Goal: Information Seeking & Learning: Learn about a topic

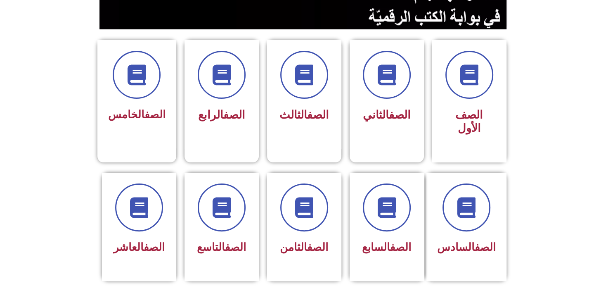
scroll to position [191, 0]
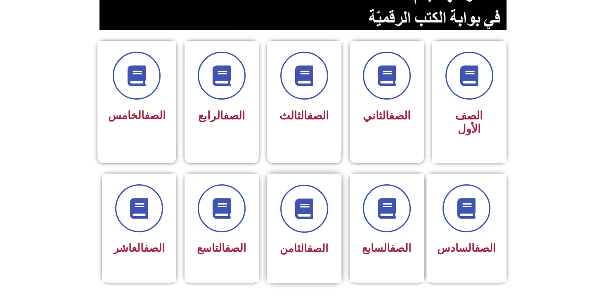
click at [309, 242] on link "الصف" at bounding box center [317, 248] width 21 height 12
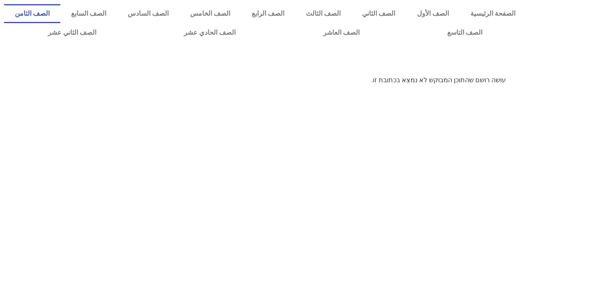
click at [60, 11] on link "الصف الثامن" at bounding box center [32, 13] width 56 height 19
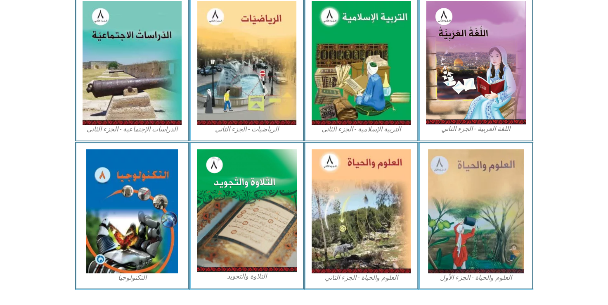
scroll to position [413, 0]
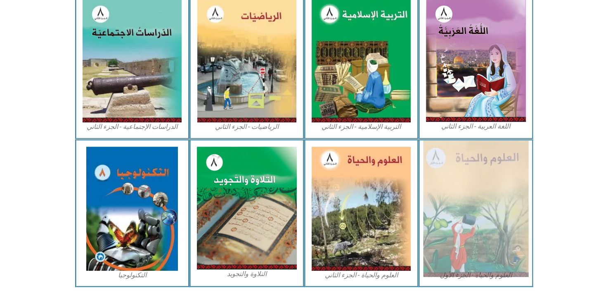
click at [464, 196] on img at bounding box center [475, 208] width 105 height 136
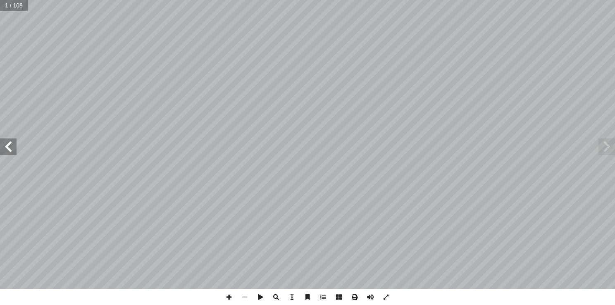
click at [5, 151] on span at bounding box center [8, 146] width 17 height 17
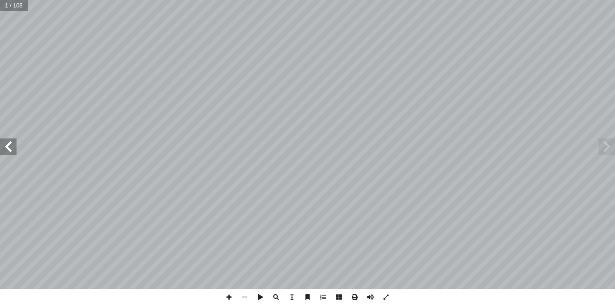
click at [5, 151] on span at bounding box center [8, 146] width 17 height 17
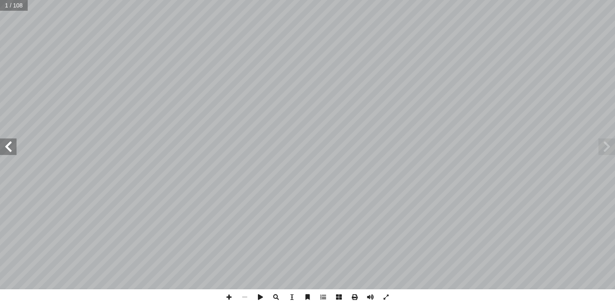
click at [5, 151] on span at bounding box center [8, 146] width 17 height 17
click at [608, 150] on span at bounding box center [606, 146] width 17 height 17
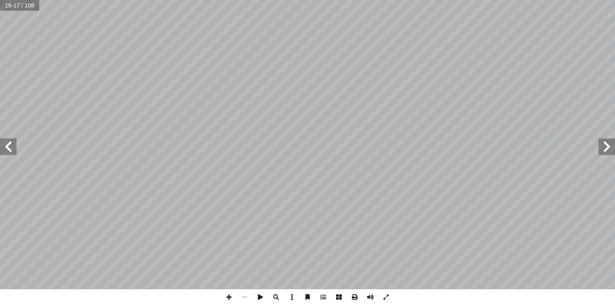
click at [608, 150] on span at bounding box center [606, 146] width 17 height 17
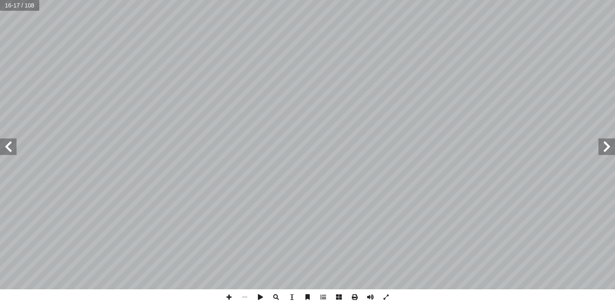
click at [608, 150] on span at bounding box center [606, 146] width 17 height 17
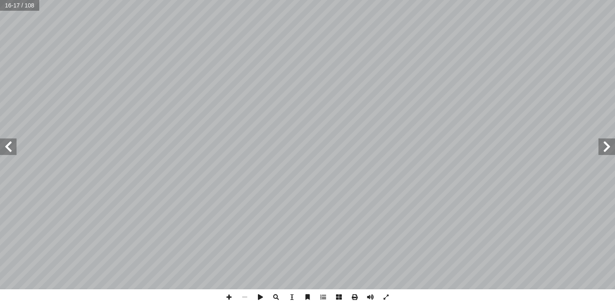
click at [608, 150] on span at bounding box center [606, 146] width 17 height 17
click at [9, 145] on span at bounding box center [8, 146] width 17 height 17
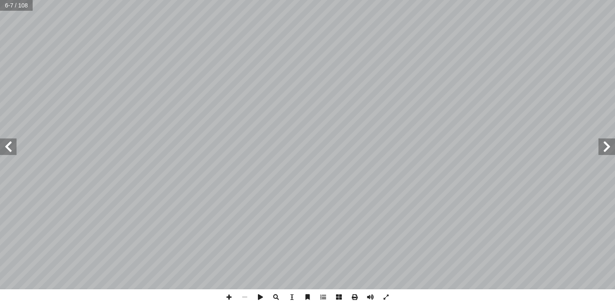
click at [9, 145] on span at bounding box center [8, 146] width 17 height 17
click at [7, 150] on span at bounding box center [8, 146] width 17 height 17
click at [7, 147] on span at bounding box center [8, 146] width 17 height 17
